Goal: Transaction & Acquisition: Purchase product/service

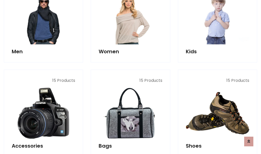
scroll to position [171, 0]
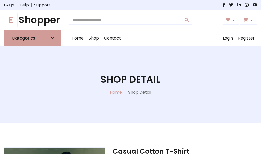
click at [33, 20] on h1 "E Shopper" at bounding box center [33, 19] width 58 height 11
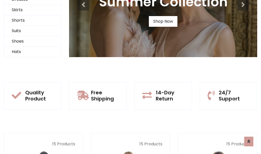
scroll to position [49, 0]
